Goal: Transaction & Acquisition: Book appointment/travel/reservation

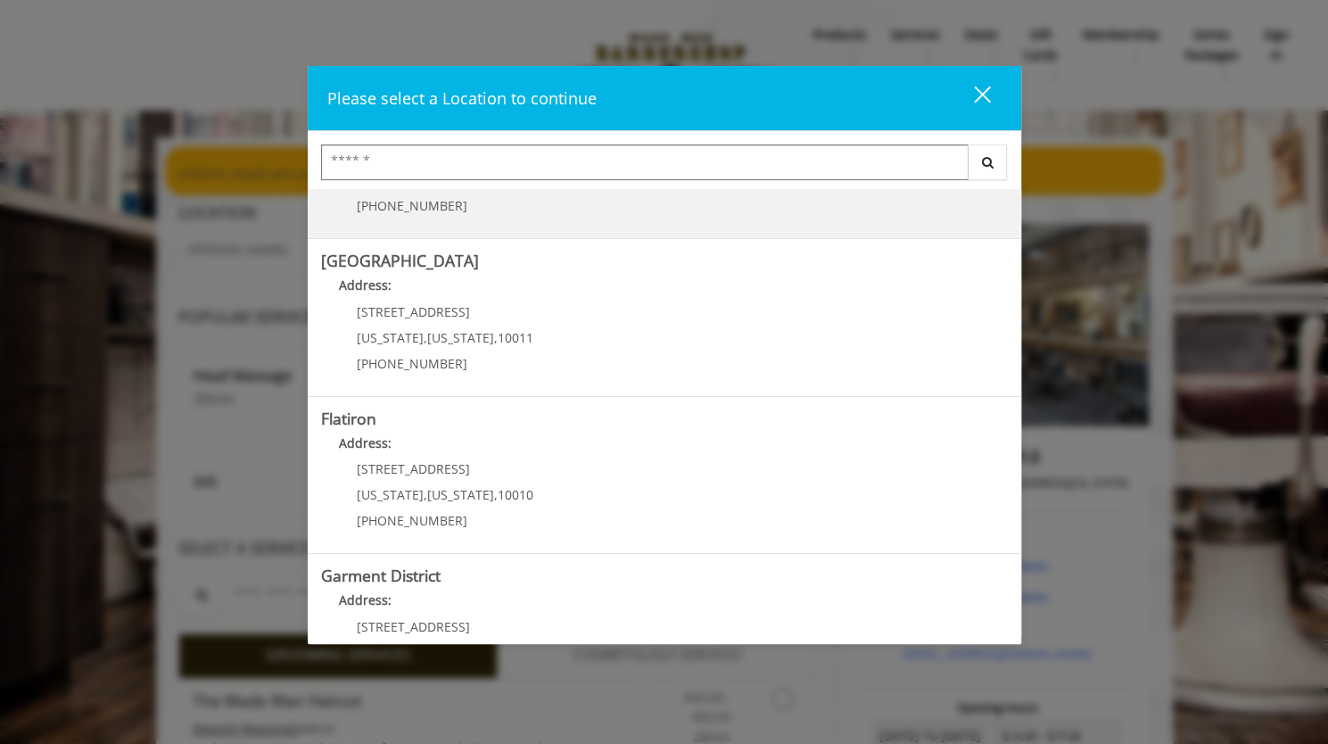
scroll to position [266, 0]
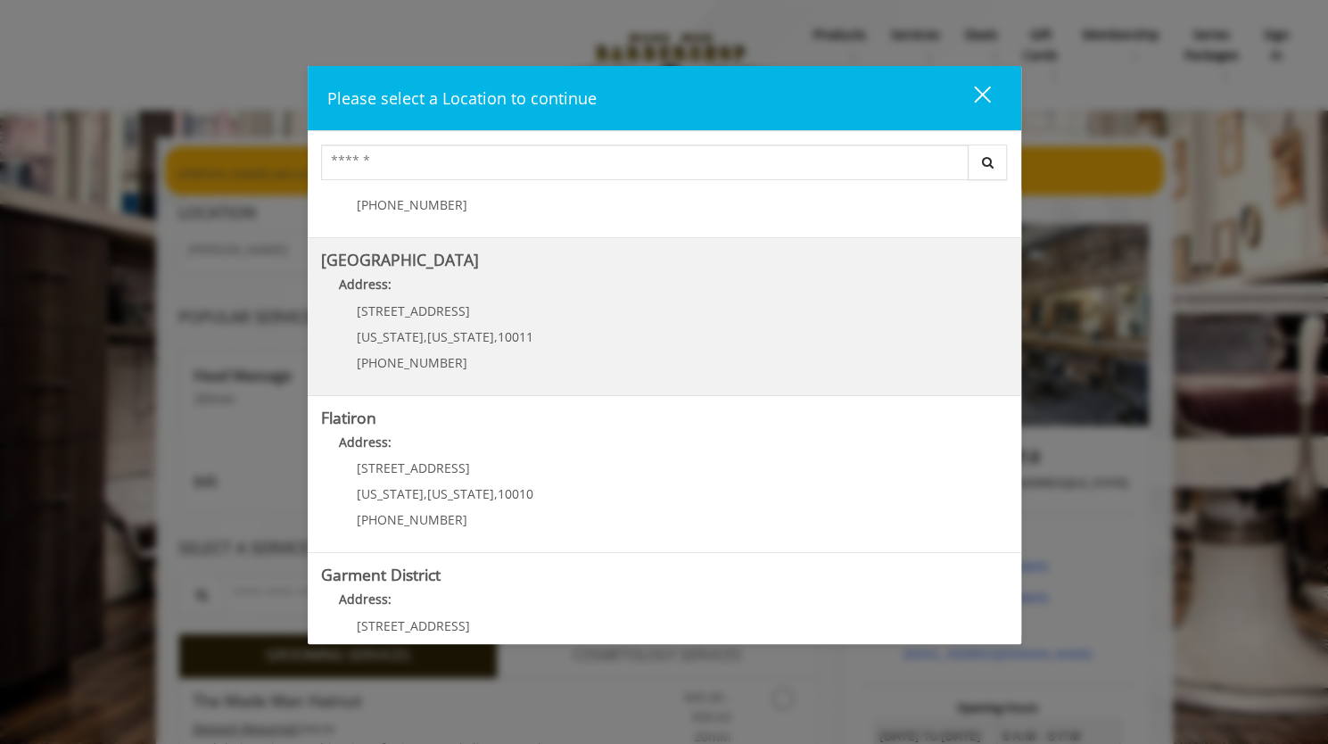
click at [448, 319] on div "267 W 15th St New York , New York , 10011 (646) 850-0041" at bounding box center [431, 343] width 221 height 78
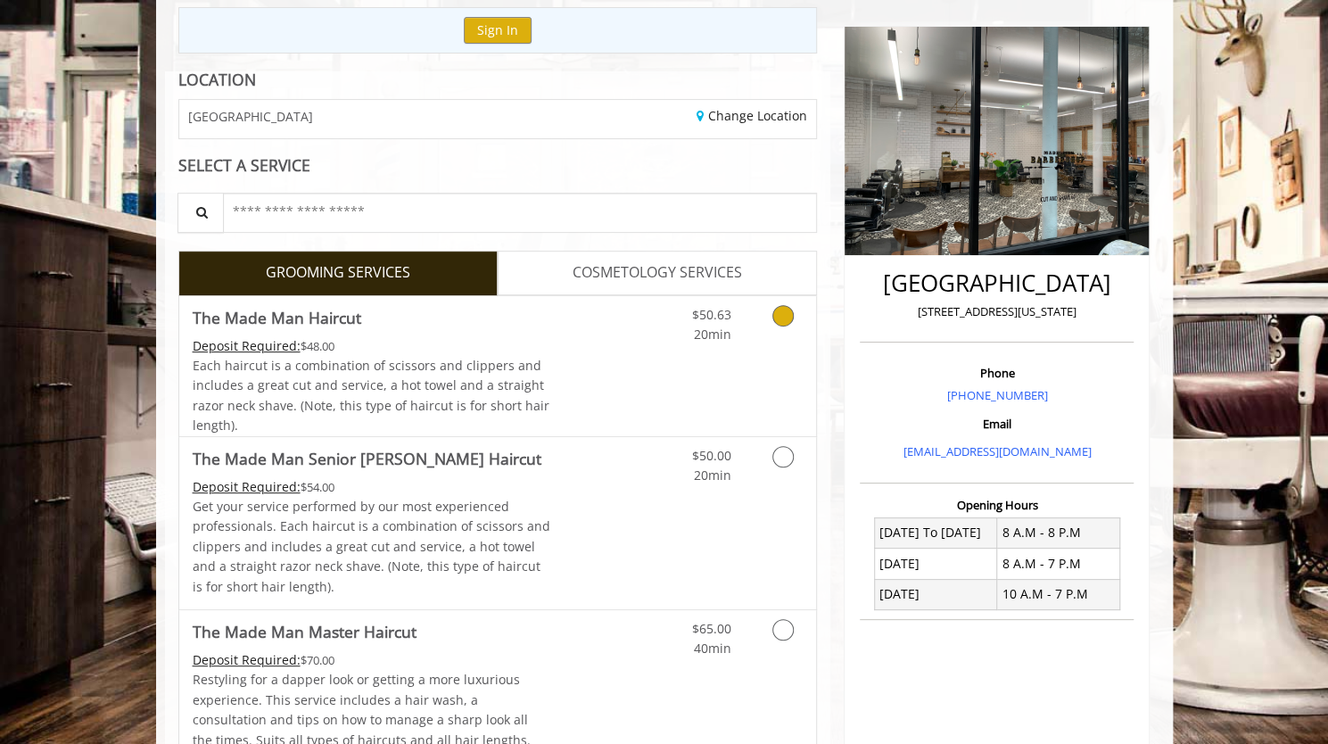
scroll to position [198, 0]
click at [287, 327] on Haircut "The Made Man Haircut" at bounding box center [277, 316] width 169 height 25
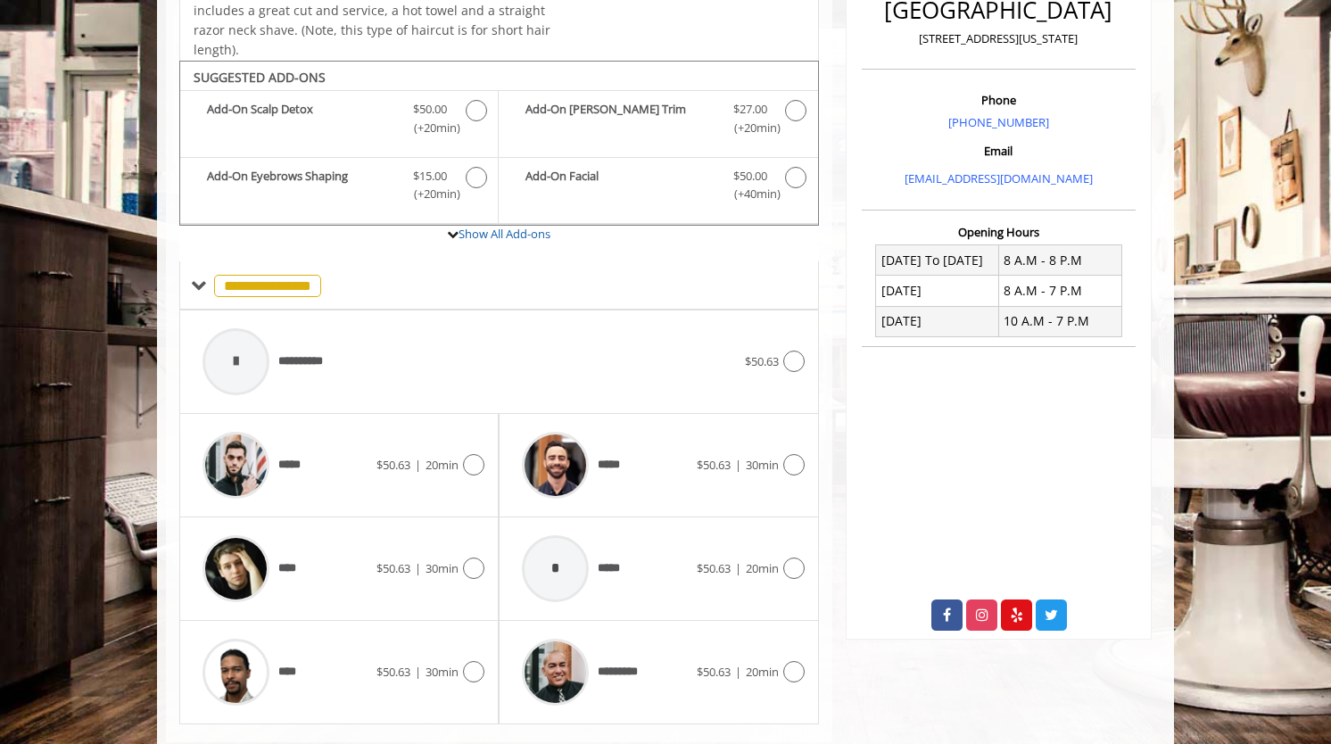
scroll to position [575, 0]
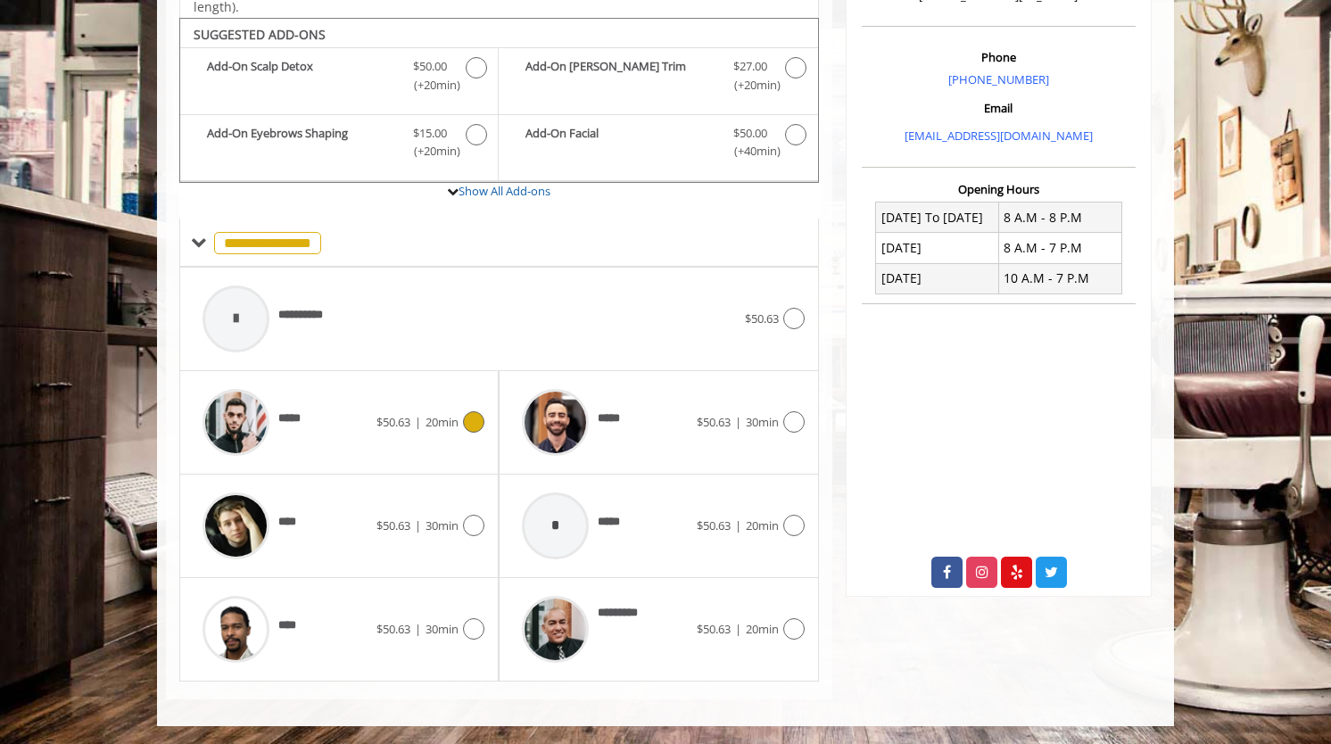
click at [275, 425] on div at bounding box center [236, 422] width 85 height 85
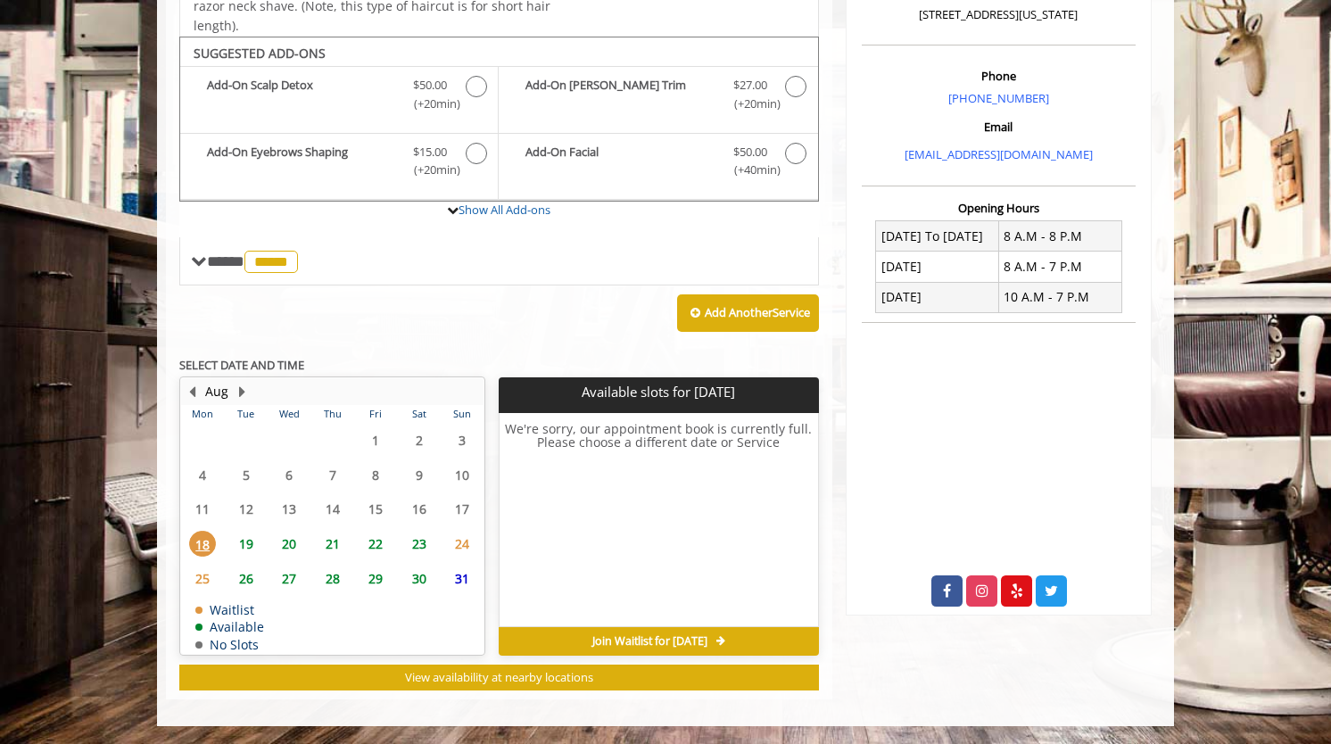
click at [244, 541] on span "19" at bounding box center [246, 544] width 27 height 26
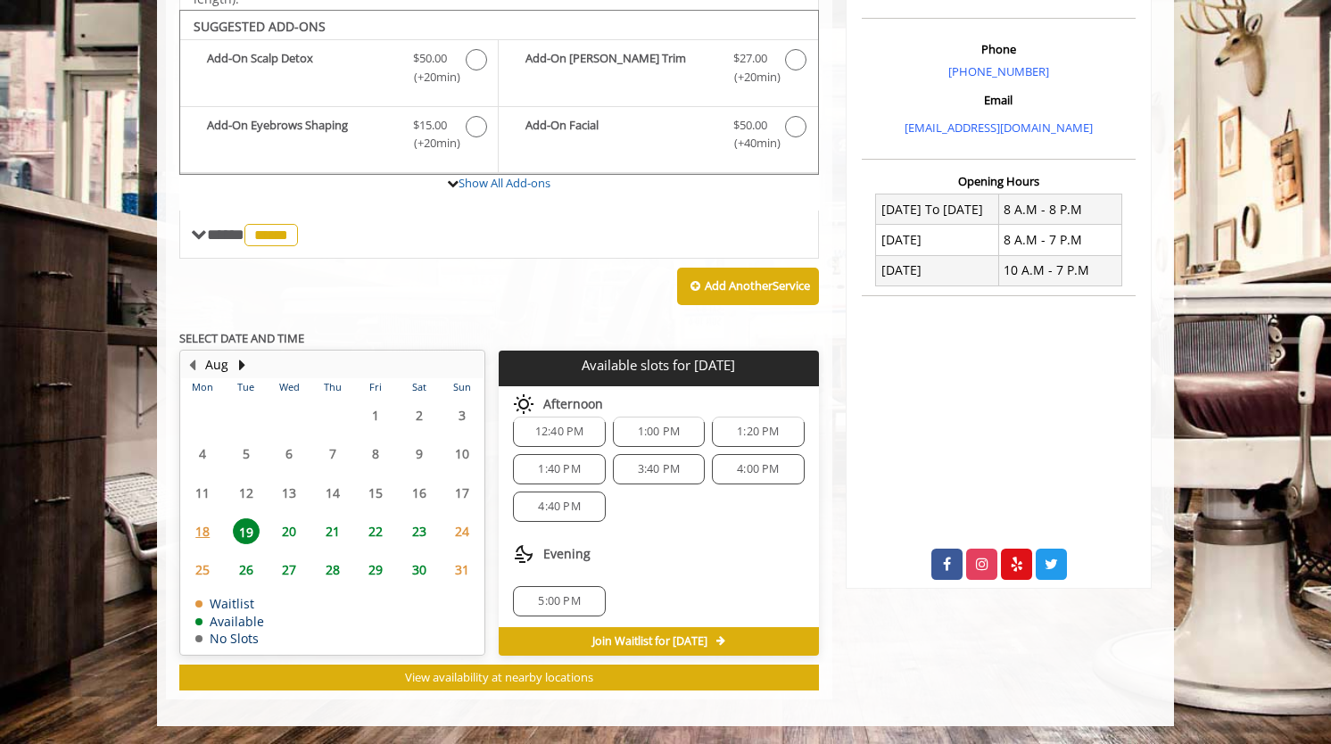
scroll to position [615, 0]
click at [285, 529] on span "20" at bounding box center [289, 531] width 27 height 26
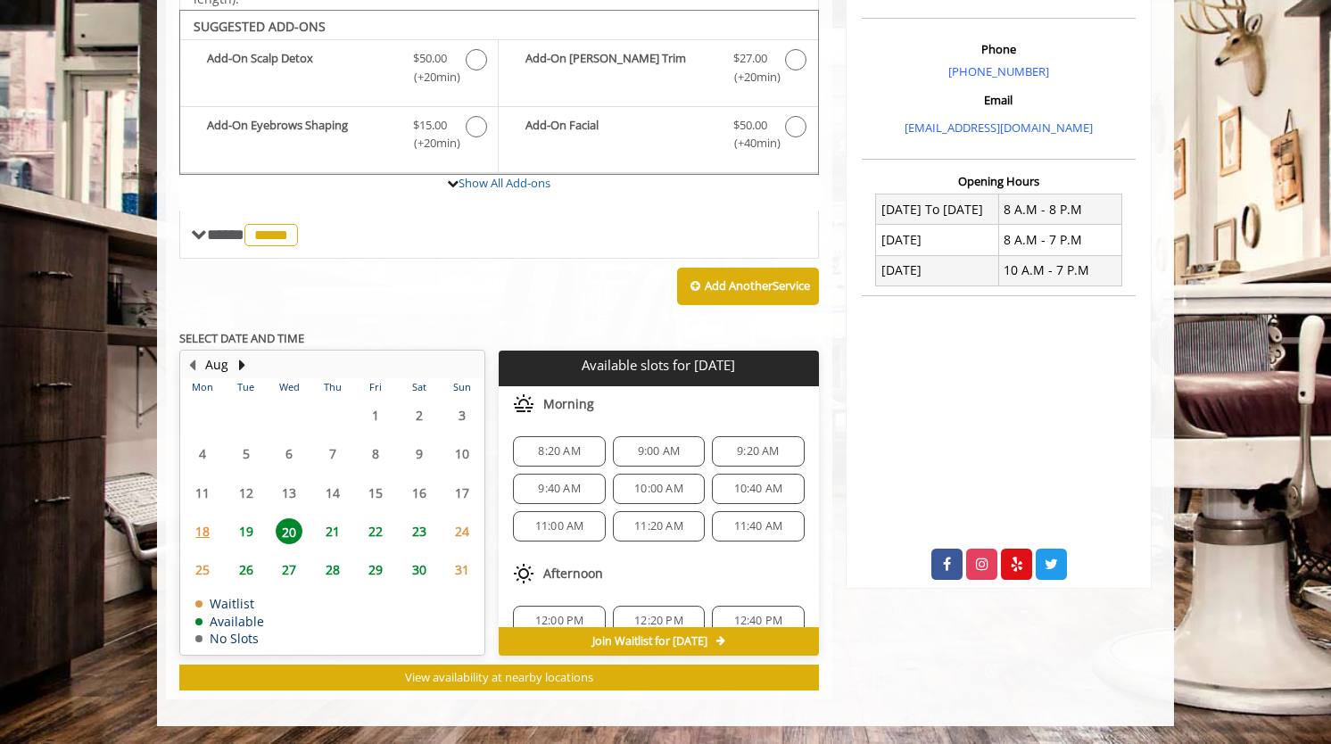
click at [252, 524] on span "19" at bounding box center [246, 531] width 27 height 26
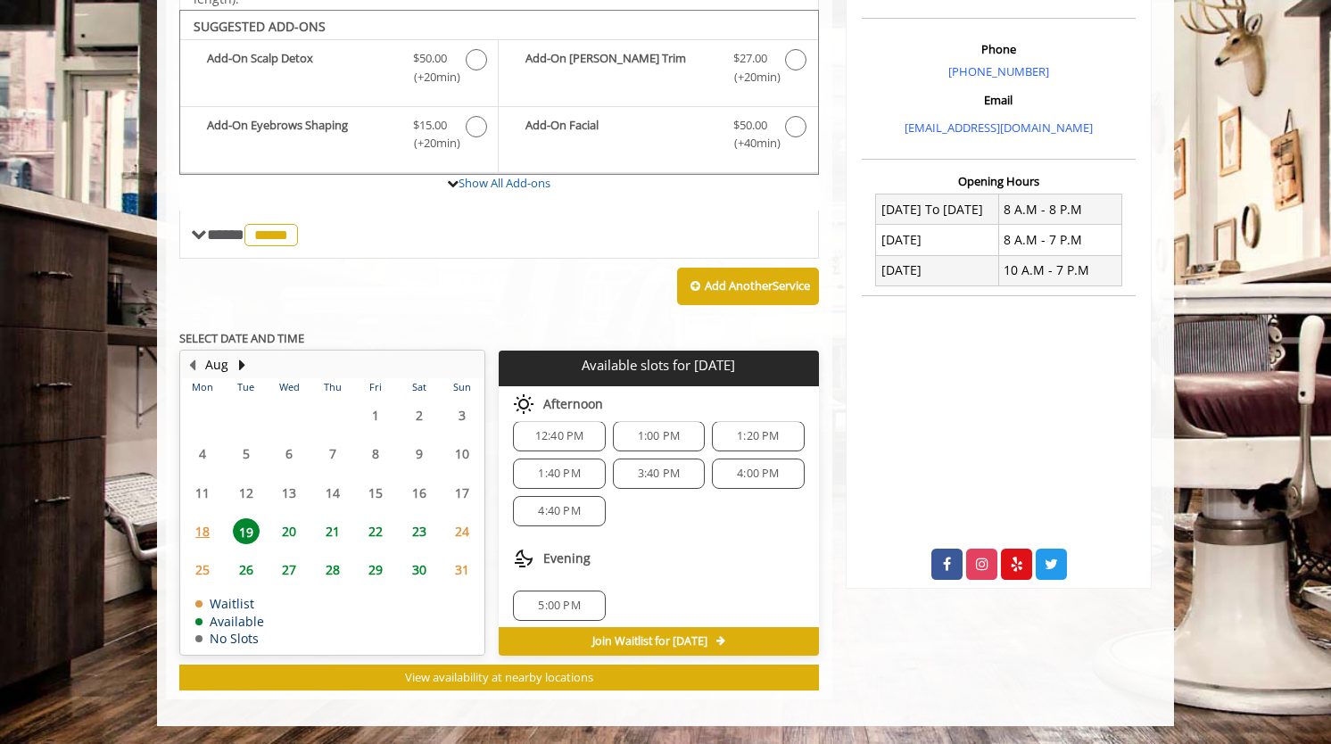
scroll to position [152, 0]
click at [655, 518] on div "12:40 PM 1:00 PM 1:20 PM 1:40 PM 3:40 PM 4:00 PM 4:40 PM" at bounding box center [658, 469] width 319 height 134
click at [247, 562] on span "26" at bounding box center [246, 570] width 27 height 26
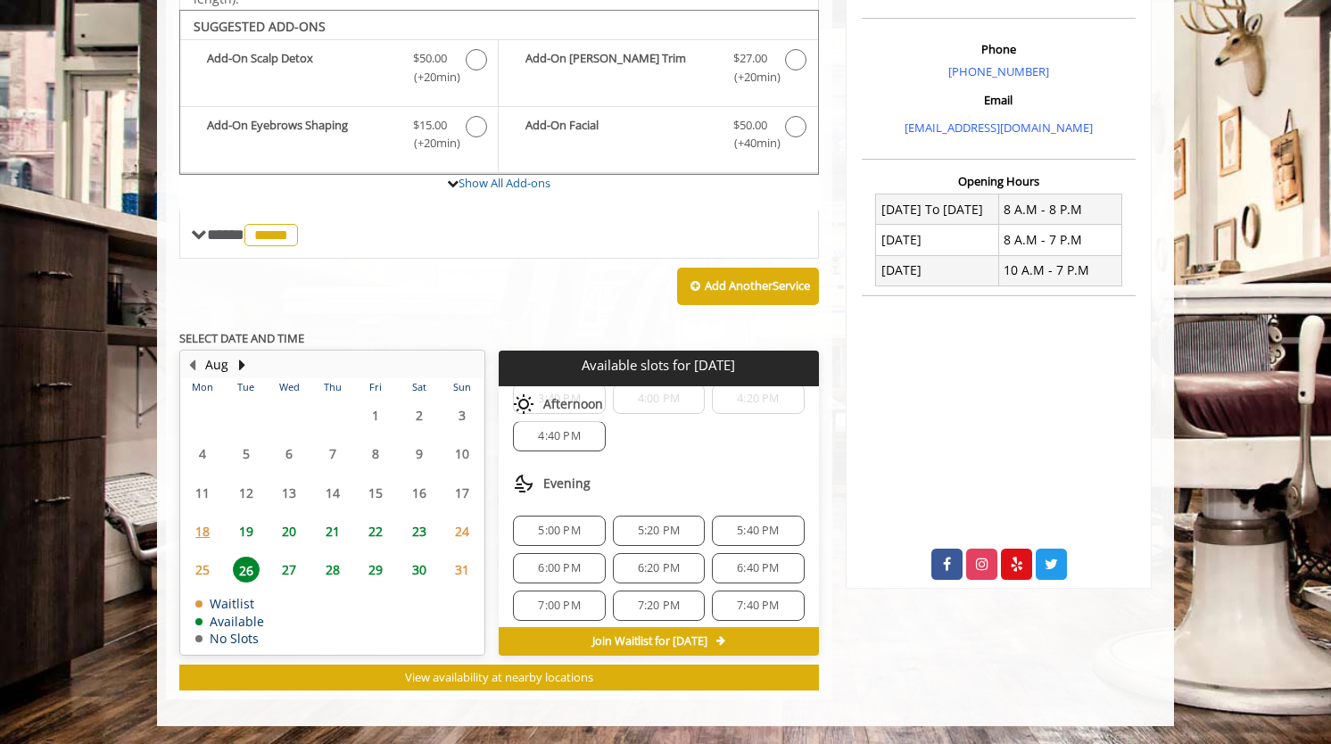
scroll to position [562, 0]
